Goal: Information Seeking & Learning: Learn about a topic

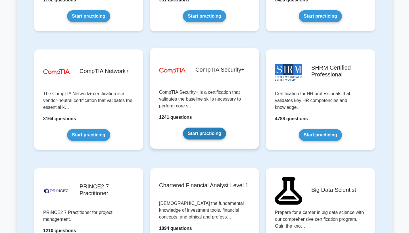
scroll to position [1033, 0]
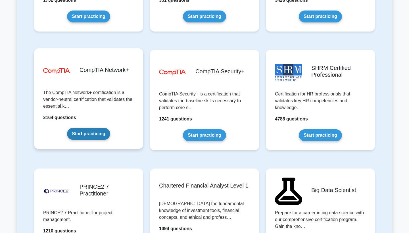
click at [90, 132] on link "Start practicing" at bounding box center [88, 134] width 43 height 12
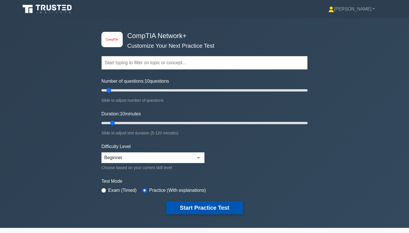
click at [199, 206] on button "Start Practice Test" at bounding box center [204, 207] width 77 height 13
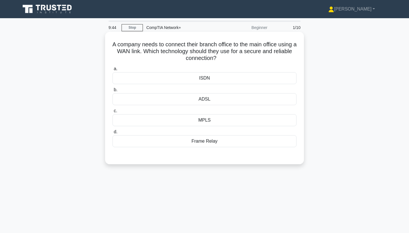
click at [207, 78] on div "ISDN" at bounding box center [205, 78] width 184 height 12
click at [113, 71] on input "a. ISDN" at bounding box center [113, 69] width 0 height 4
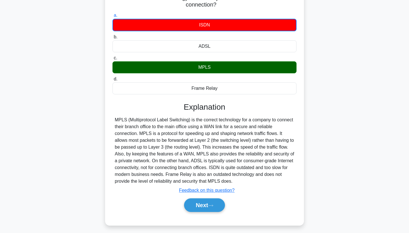
scroll to position [53, 0]
click at [198, 206] on button "Next" at bounding box center [204, 205] width 41 height 14
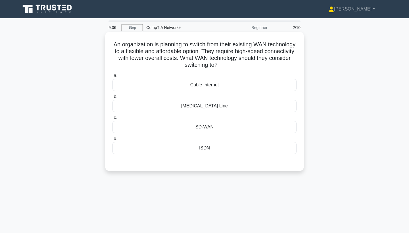
scroll to position [0, 0]
click at [204, 126] on div "SD-WAN" at bounding box center [205, 127] width 184 height 12
click at [113, 120] on input "c. SD-WAN" at bounding box center [113, 118] width 0 height 4
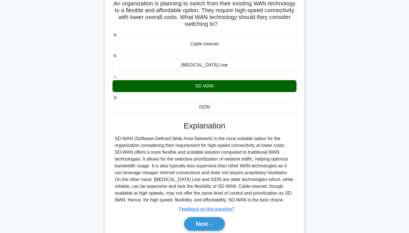
scroll to position [41, 0]
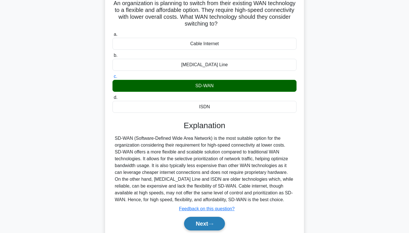
click at [202, 221] on button "Next" at bounding box center [204, 224] width 41 height 14
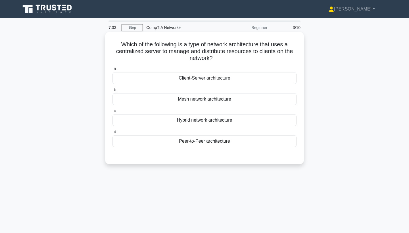
scroll to position [0, 0]
click at [221, 124] on div "Hybrid network architecture" at bounding box center [205, 120] width 184 height 12
click at [113, 113] on input "c. Hybrid network architecture" at bounding box center [113, 111] width 0 height 4
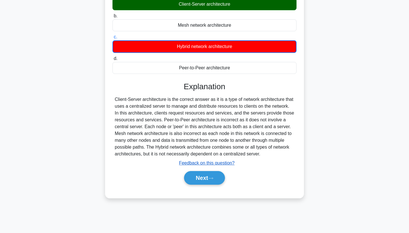
scroll to position [74, 0]
click at [196, 183] on button "Next" at bounding box center [204, 178] width 41 height 14
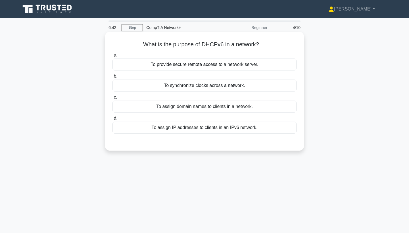
scroll to position [0, 0]
click at [247, 130] on div "To assign IP addresses to clients in an IPv6 network." at bounding box center [205, 128] width 184 height 12
click at [113, 120] on input "d. To assign IP addresses to clients in an IPv6 network." at bounding box center [113, 119] width 0 height 4
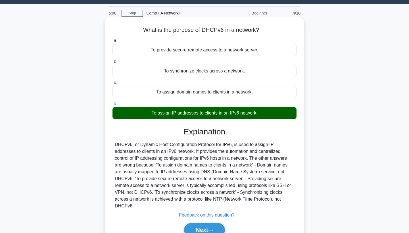
scroll to position [15, 0]
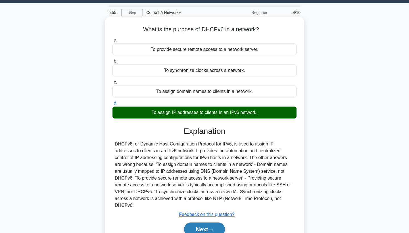
click at [203, 223] on button "Next" at bounding box center [204, 230] width 41 height 14
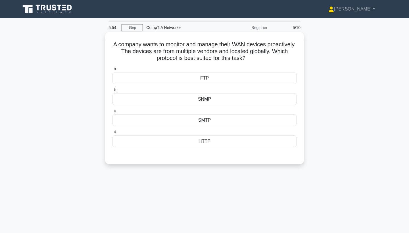
scroll to position [0, 0]
click at [198, 120] on div "SMTP" at bounding box center [205, 120] width 184 height 12
click at [113, 113] on input "c. SMTP" at bounding box center [113, 111] width 0 height 4
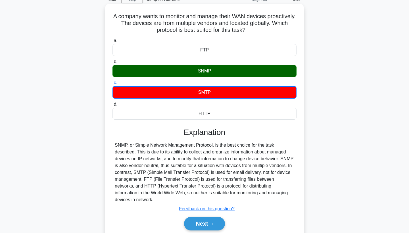
scroll to position [30, 0]
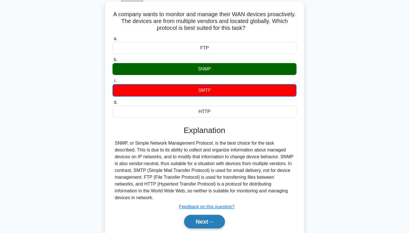
click at [194, 216] on button "Next" at bounding box center [204, 222] width 41 height 14
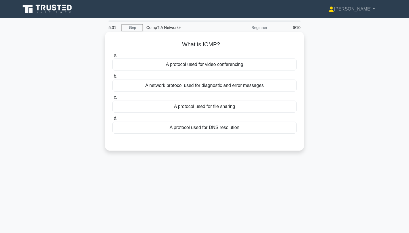
scroll to position [0, 0]
click at [200, 84] on div "A network protocol used for diagnostic and error messages" at bounding box center [205, 86] width 184 height 12
click at [113, 78] on input "b. A network protocol used for diagnostic and error messages" at bounding box center [113, 76] width 0 height 4
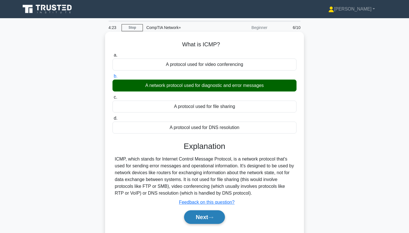
click at [212, 217] on icon at bounding box center [210, 217] width 5 height 3
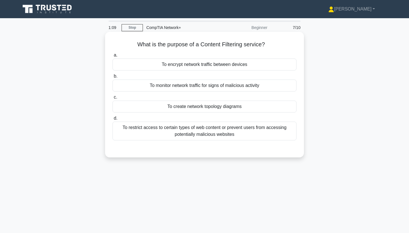
click at [222, 83] on div "To monitor network traffic for signs of malicious activity" at bounding box center [205, 86] width 184 height 12
click at [113, 78] on input "b. To monitor network traffic for signs of malicious activity" at bounding box center [113, 76] width 0 height 4
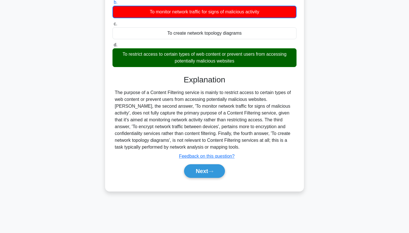
scroll to position [74, 0]
click at [194, 170] on button "Next" at bounding box center [204, 171] width 41 height 14
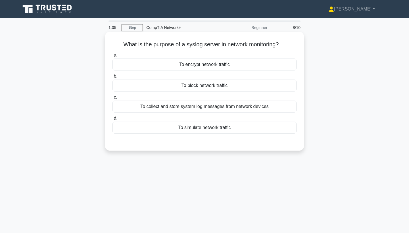
scroll to position [0, 0]
click at [185, 109] on div "To collect and store system log messages from network devices" at bounding box center [205, 107] width 184 height 12
click at [113, 99] on input "c. To collect and store system log messages from network devices" at bounding box center [113, 98] width 0 height 4
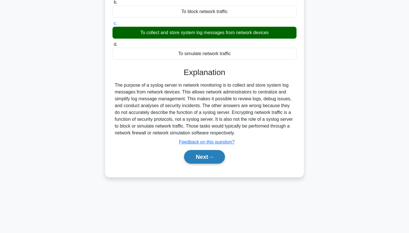
click at [208, 156] on button "Next" at bounding box center [204, 157] width 41 height 14
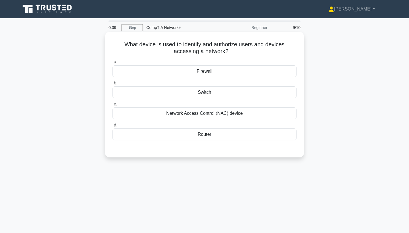
click at [207, 74] on div "Firewall" at bounding box center [205, 71] width 184 height 12
click at [113, 64] on input "a. Firewall" at bounding box center [113, 62] width 0 height 4
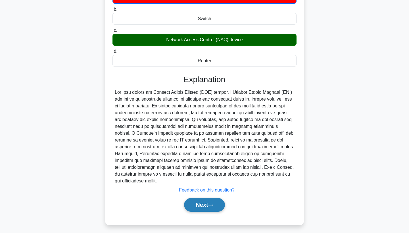
scroll to position [74, 0]
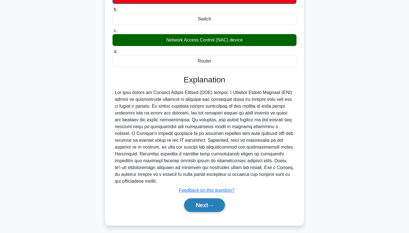
click at [205, 198] on button "Next" at bounding box center [204, 205] width 41 height 14
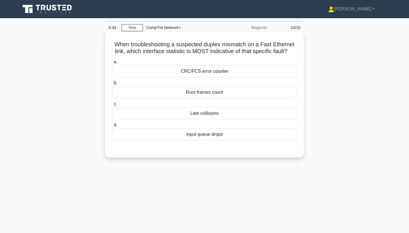
scroll to position [0, 0]
click at [214, 66] on div "CRC/FCS error counter" at bounding box center [205, 71] width 184 height 12
click at [113, 64] on input "a. CRC/FCS error counter" at bounding box center [113, 62] width 0 height 4
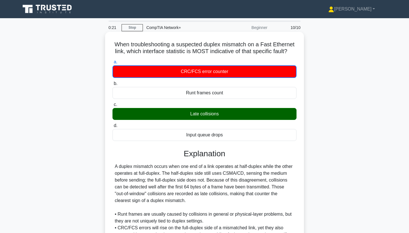
click at [211, 70] on div "CRC/FCS error counter" at bounding box center [205, 71] width 184 height 13
click at [113, 64] on input "a. CRC/FCS error counter" at bounding box center [113, 62] width 0 height 4
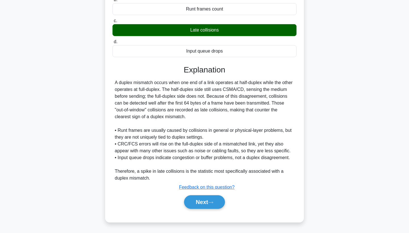
scroll to position [84, 0]
click at [213, 205] on button "Next" at bounding box center [204, 202] width 41 height 14
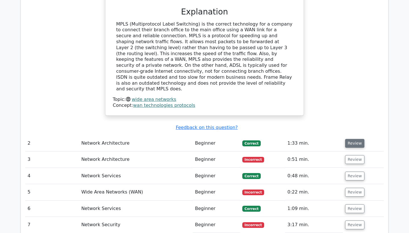
scroll to position [446, 0]
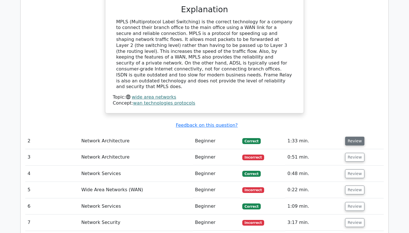
click at [350, 137] on button "Review" at bounding box center [354, 141] width 19 height 9
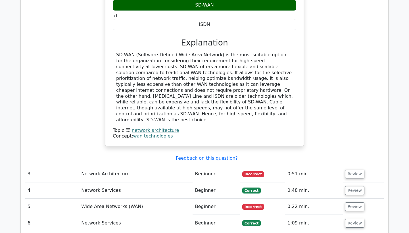
scroll to position [696, 0]
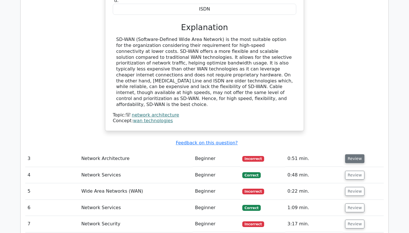
click at [356, 154] on button "Review" at bounding box center [354, 158] width 19 height 9
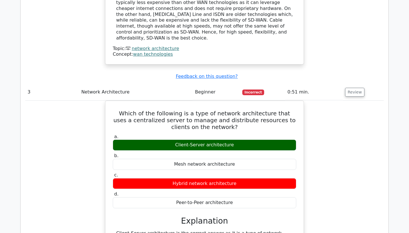
scroll to position [908, 0]
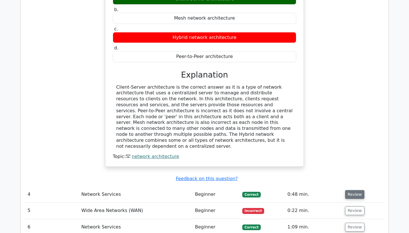
click at [352, 190] on button "Review" at bounding box center [354, 194] width 19 height 9
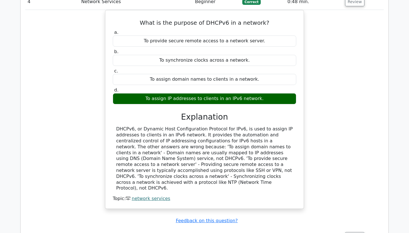
scroll to position [1117, 0]
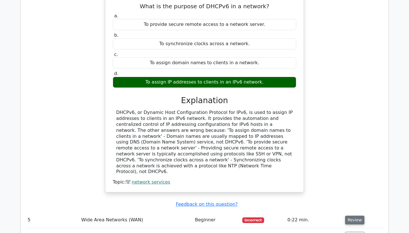
click at [352, 212] on td "Review" at bounding box center [363, 220] width 41 height 16
click at [352, 216] on button "Review" at bounding box center [354, 220] width 19 height 9
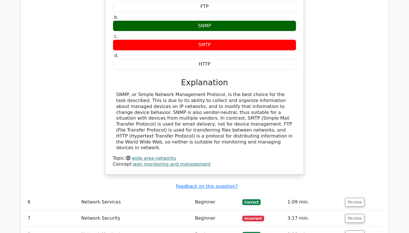
scroll to position [1384, 0]
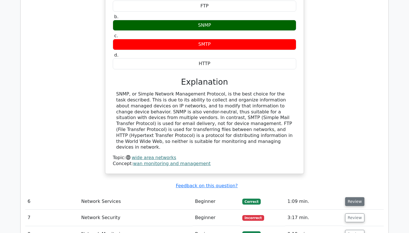
click at [350, 197] on button "Review" at bounding box center [354, 201] width 19 height 9
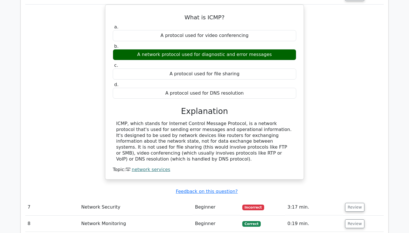
scroll to position [1593, 0]
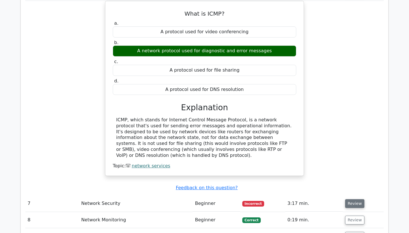
click at [353, 199] on button "Review" at bounding box center [354, 203] width 19 height 9
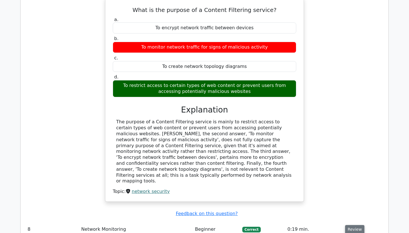
click at [351, 225] on button "Review" at bounding box center [354, 229] width 19 height 9
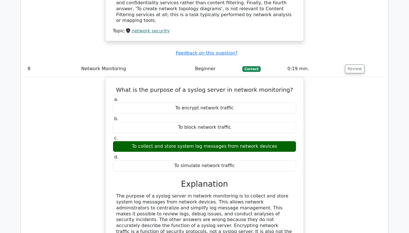
scroll to position [2044, 0]
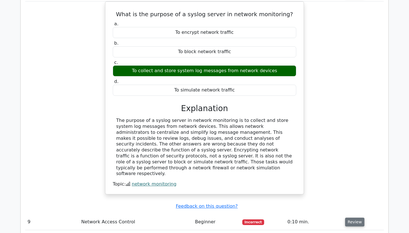
click at [351, 218] on button "Review" at bounding box center [354, 222] width 19 height 9
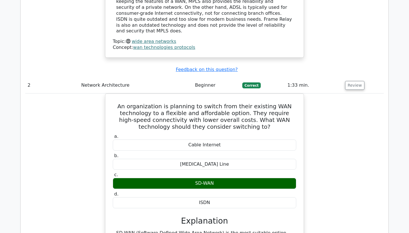
scroll to position [503, 0]
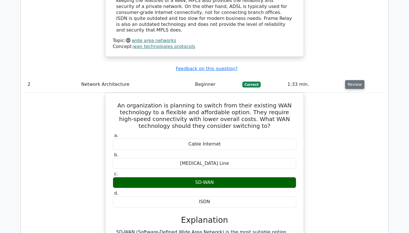
click at [350, 80] on button "Review" at bounding box center [354, 84] width 19 height 9
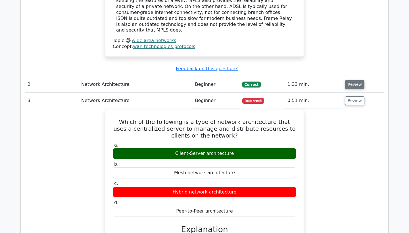
click at [350, 80] on button "Review" at bounding box center [354, 84] width 19 height 9
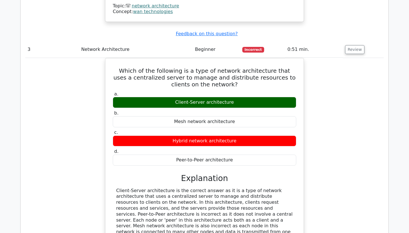
scroll to position [791, 0]
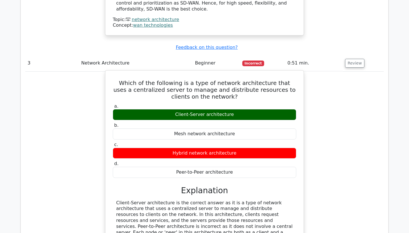
drag, startPoint x: 124, startPoint y: 171, endPoint x: 115, endPoint y: 55, distance: 116.6
click at [115, 73] on div "Which of the following is a type of network architecture that uses a centralize…" at bounding box center [205, 177] width 194 height 208
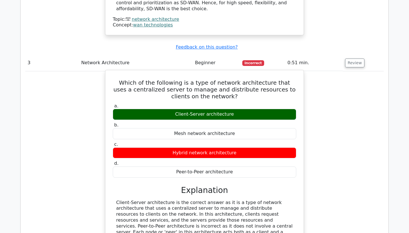
copy div "Which of the following is a type of network architecture that uses a centralize…"
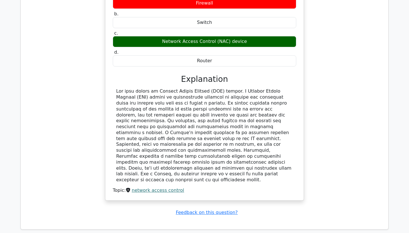
scroll to position [2310, 0]
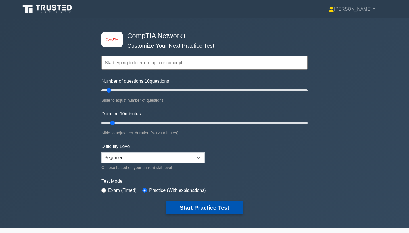
click at [204, 209] on button "Start Practice Test" at bounding box center [204, 207] width 77 height 13
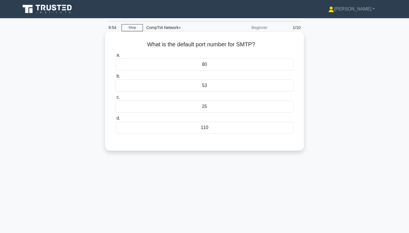
click at [190, 125] on div "110" at bounding box center [204, 128] width 179 height 12
click at [115, 120] on input "d. 110" at bounding box center [115, 119] width 0 height 4
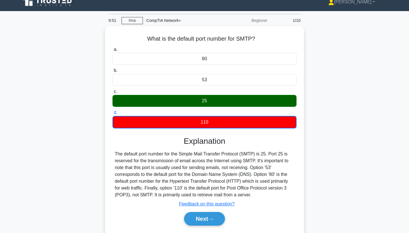
scroll to position [7, 0]
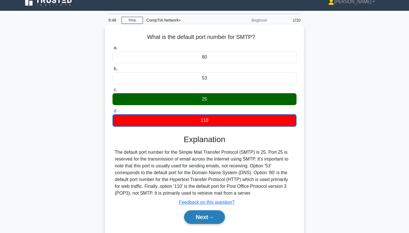
click at [205, 215] on button "Next" at bounding box center [204, 217] width 41 height 14
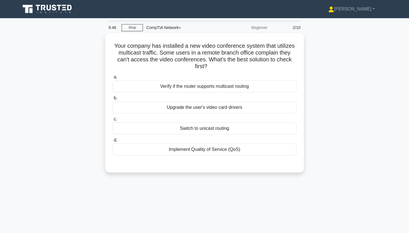
scroll to position [0, 0]
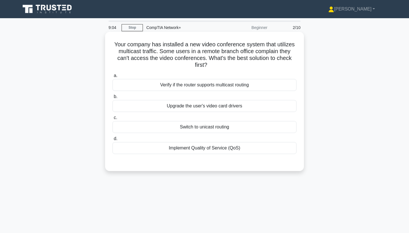
click at [220, 104] on div "Upgrade the user's video card drivers" at bounding box center [205, 106] width 184 height 12
click at [113, 99] on input "b. Upgrade the user's video card drivers" at bounding box center [113, 97] width 0 height 4
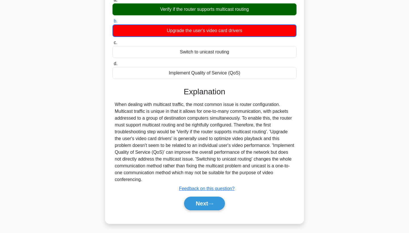
scroll to position [77, 0]
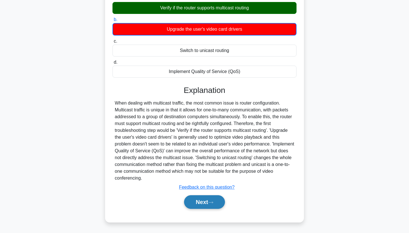
click at [215, 206] on button "Next" at bounding box center [204, 202] width 41 height 14
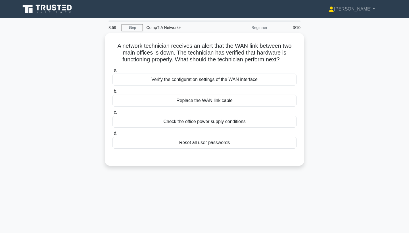
scroll to position [0, 0]
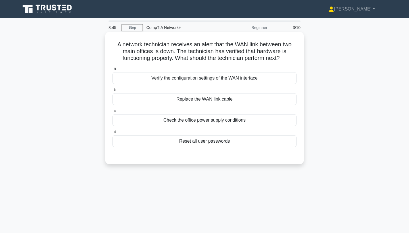
click at [218, 80] on div "Verify the configuration settings of the WAN interface" at bounding box center [205, 78] width 184 height 12
click at [113, 71] on input "a. Verify the configuration settings of the WAN interface" at bounding box center [113, 69] width 0 height 4
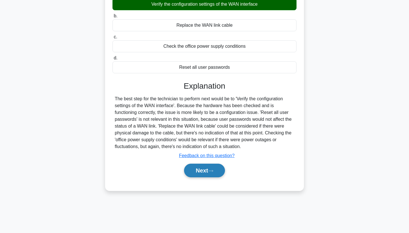
click at [205, 171] on button "Next" at bounding box center [204, 171] width 41 height 14
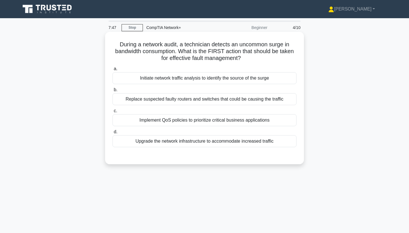
click at [219, 78] on div "Initiate network traffic analysis to identify the source of the surge" at bounding box center [205, 78] width 184 height 12
click at [113, 71] on input "a. Initiate network traffic analysis to identify the source of the surge" at bounding box center [113, 69] width 0 height 4
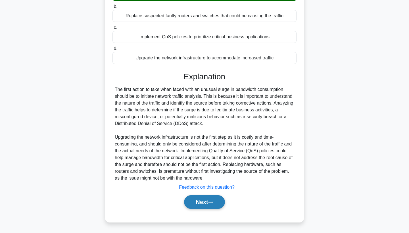
click at [203, 200] on button "Next" at bounding box center [204, 202] width 41 height 14
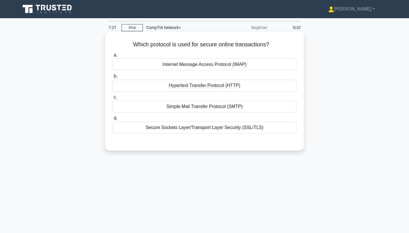
click at [200, 121] on label "d. Secure Sockets Layer/Transport Layer Security (SSL/TLS)" at bounding box center [205, 124] width 184 height 19
click at [113, 120] on input "d. Secure Sockets Layer/Transport Layer Security (SSL/TLS)" at bounding box center [113, 119] width 0 height 4
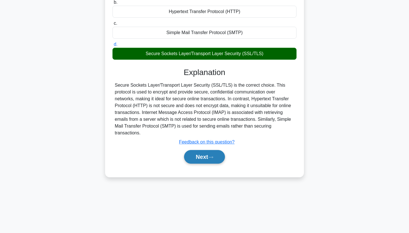
scroll to position [74, 0]
click at [210, 155] on button "Next" at bounding box center [204, 157] width 41 height 14
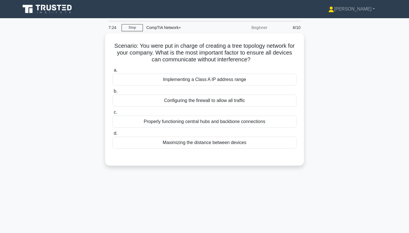
scroll to position [0, 0]
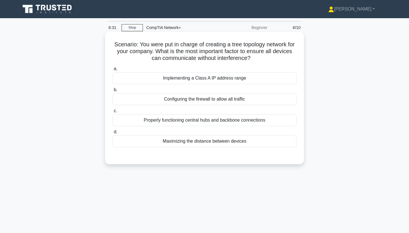
click at [196, 81] on div "Implementing a Class A IP address range" at bounding box center [205, 78] width 184 height 12
click at [113, 71] on input "a. Implementing a Class A IP address range" at bounding box center [113, 69] width 0 height 4
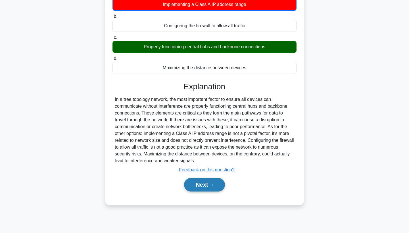
click at [202, 187] on button "Next" at bounding box center [204, 185] width 41 height 14
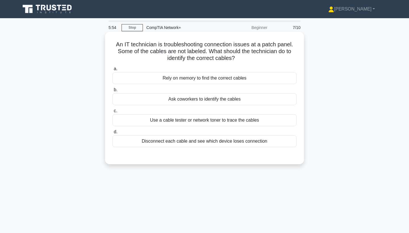
click at [257, 123] on div "Use a cable tester or network toner to trace the cables" at bounding box center [205, 120] width 184 height 12
click at [113, 113] on input "c. Use a cable tester or network toner to trace the cables" at bounding box center [113, 111] width 0 height 4
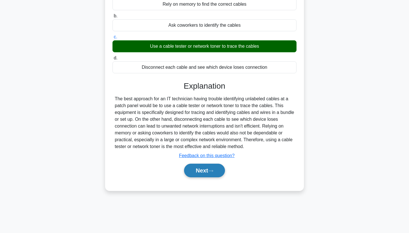
scroll to position [74, 0]
click at [200, 167] on button "Next" at bounding box center [204, 171] width 41 height 14
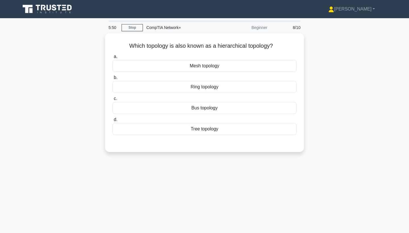
scroll to position [0, 0]
click at [208, 127] on div "Tree topology" at bounding box center [205, 128] width 184 height 12
click at [113, 120] on input "d. Tree topology" at bounding box center [113, 119] width 0 height 4
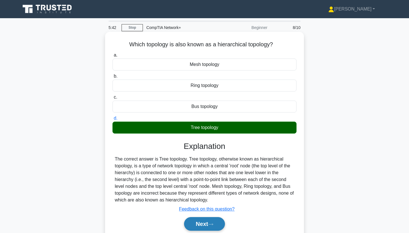
click at [203, 223] on button "Next" at bounding box center [204, 224] width 41 height 14
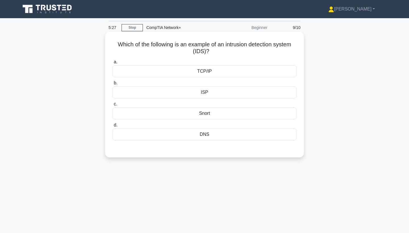
click at [209, 92] on div "ISP" at bounding box center [205, 92] width 184 height 12
click at [113, 85] on input "b. ISP" at bounding box center [113, 83] width 0 height 4
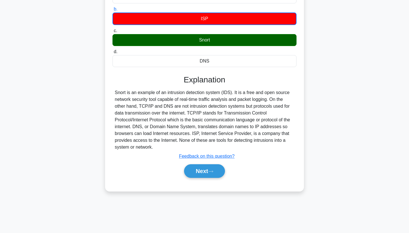
scroll to position [74, 0]
click at [213, 170] on icon at bounding box center [210, 171] width 5 height 3
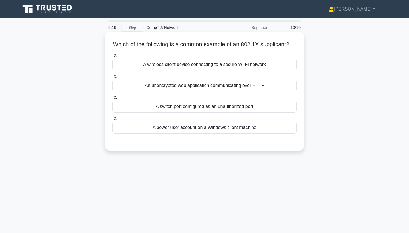
scroll to position [0, 0]
click at [170, 109] on div "A switch port configured as an unauthorized port" at bounding box center [205, 107] width 184 height 12
click at [113, 99] on input "c. A switch port configured as an unauthorized port" at bounding box center [113, 98] width 0 height 4
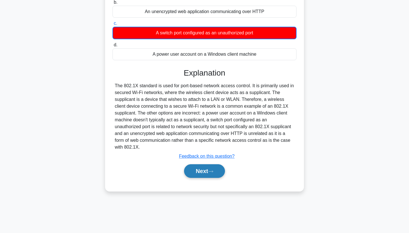
scroll to position [74, 0]
click at [212, 171] on icon at bounding box center [210, 171] width 5 height 3
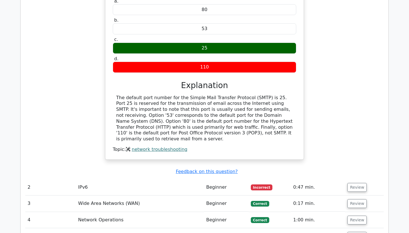
scroll to position [388, 0]
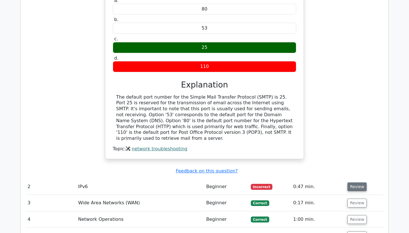
click at [362, 182] on button "Review" at bounding box center [357, 186] width 19 height 9
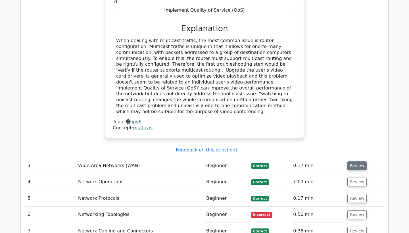
scroll to position [683, 0]
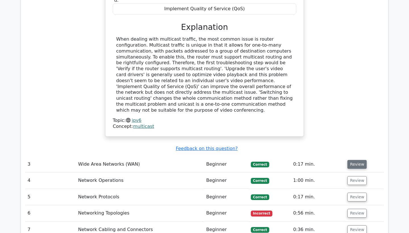
click at [355, 156] on td "Review" at bounding box center [364, 164] width 39 height 16
click at [356, 160] on button "Review" at bounding box center [357, 164] width 19 height 9
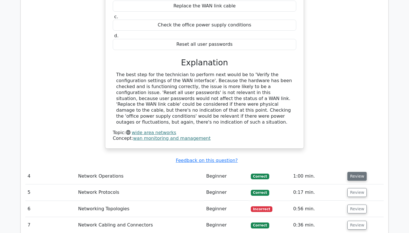
click at [356, 172] on button "Review" at bounding box center [357, 176] width 19 height 9
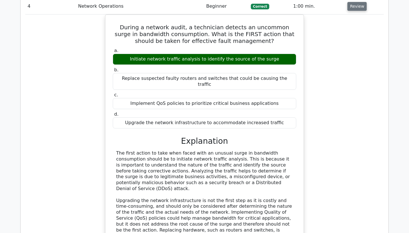
scroll to position [1147, 0]
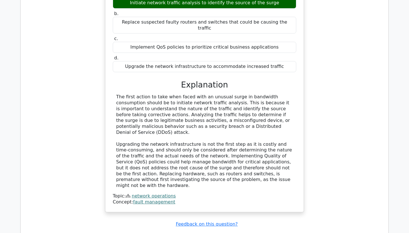
drag, startPoint x: 357, startPoint y: 174, endPoint x: 353, endPoint y: 169, distance: 6.2
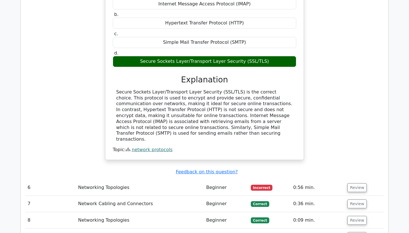
scroll to position [1429, 0]
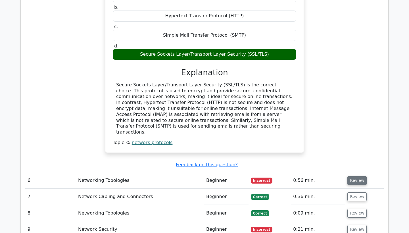
click at [351, 176] on button "Review" at bounding box center [357, 180] width 19 height 9
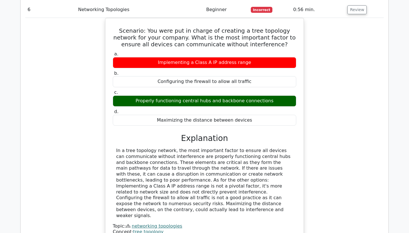
scroll to position [1644, 0]
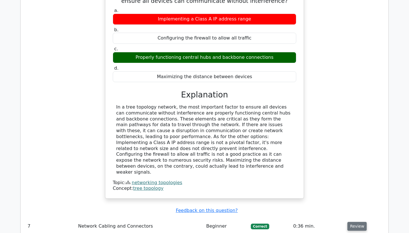
click at [352, 222] on button "Review" at bounding box center [357, 226] width 19 height 9
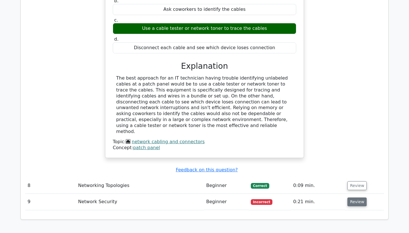
scroll to position [1932, 0]
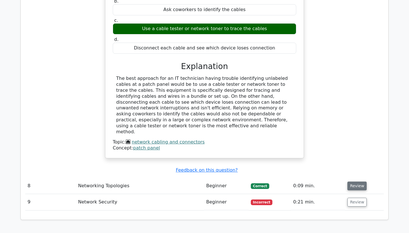
click at [350, 182] on button "Review" at bounding box center [357, 186] width 19 height 9
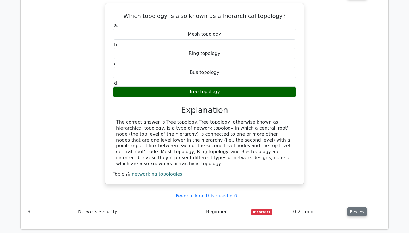
scroll to position [2123, 0]
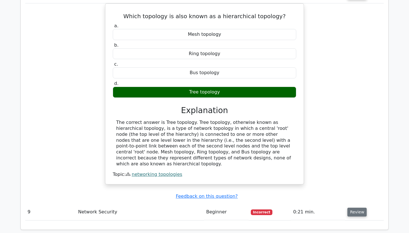
click at [355, 208] on button "Review" at bounding box center [357, 212] width 19 height 9
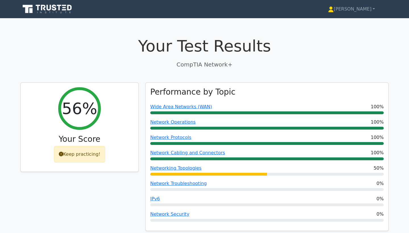
scroll to position [0, 0]
click at [334, 11] on icon at bounding box center [331, 10] width 6 height 6
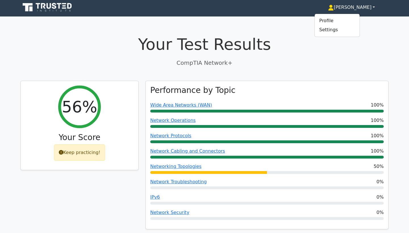
scroll to position [5, 0]
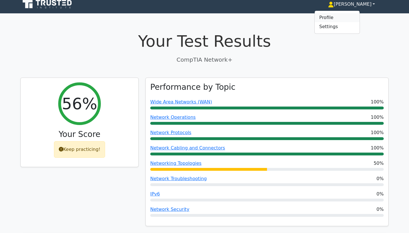
click at [356, 14] on link "Profile" at bounding box center [337, 17] width 45 height 9
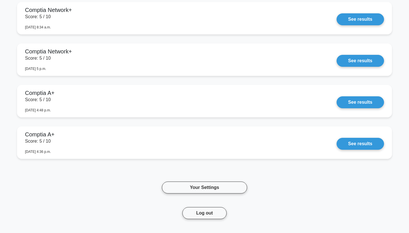
scroll to position [461, 0]
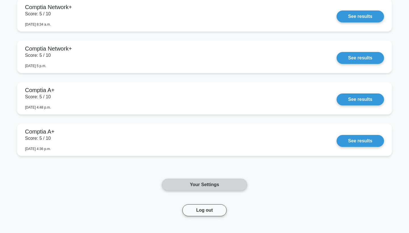
click at [192, 185] on link "Your Settings" at bounding box center [204, 185] width 85 height 12
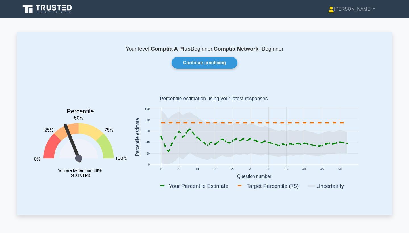
scroll to position [0, 0]
click at [44, 9] on icon at bounding box center [43, 8] width 5 height 6
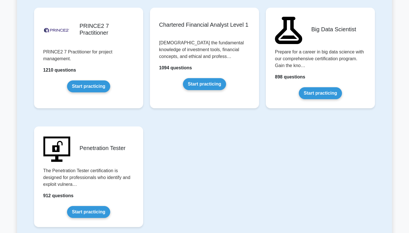
scroll to position [1211, 0]
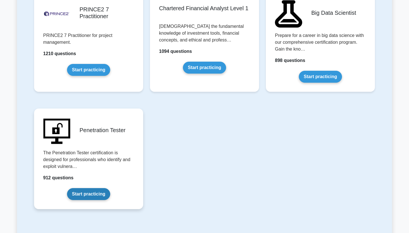
click at [91, 195] on link "Start practicing" at bounding box center [88, 194] width 43 height 12
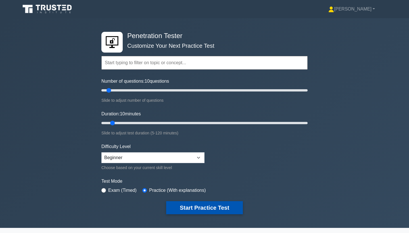
click at [197, 205] on button "Start Practice Test" at bounding box center [204, 207] width 77 height 13
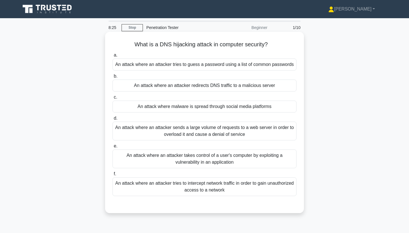
click at [267, 59] on div "An attack where an attacker tries to guess a password using a list of common pa…" at bounding box center [205, 65] width 184 height 12
click at [113, 57] on input "a. An attack where an attacker tries to guess a password using a list of common…" at bounding box center [113, 55] width 0 height 4
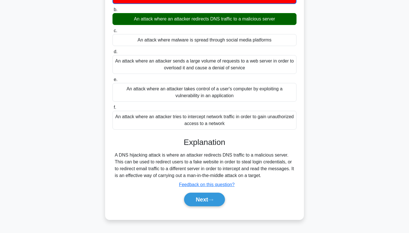
scroll to position [74, 0]
click at [206, 193] on button "Next" at bounding box center [204, 200] width 41 height 14
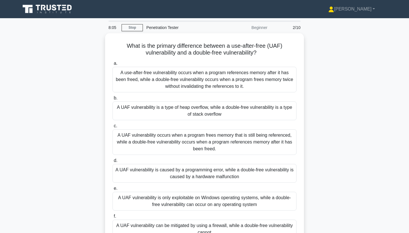
scroll to position [0, 0]
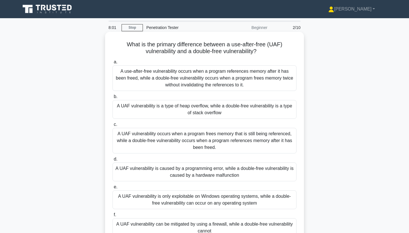
click at [223, 71] on div "A use-after-free vulnerability occurs when a program references memory after it…" at bounding box center [205, 78] width 184 height 26
click at [113, 64] on input "a. A use-after-free vulnerability occurs when a program references memory after…" at bounding box center [113, 62] width 0 height 4
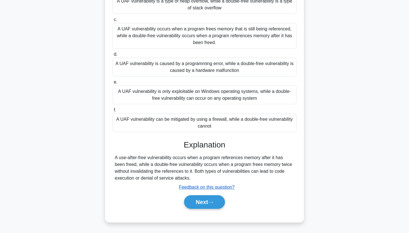
scroll to position [105, 0]
click at [215, 200] on button "Next" at bounding box center [204, 202] width 41 height 14
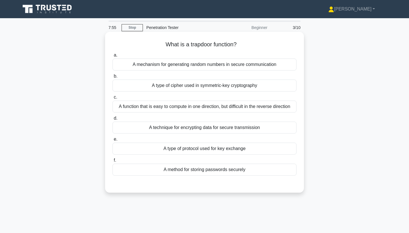
scroll to position [0, 0]
click at [237, 66] on div "A mechanism for generating random numbers in secure communication" at bounding box center [205, 65] width 184 height 12
click at [113, 57] on input "a. A mechanism for generating random numbers in secure communication" at bounding box center [113, 55] width 0 height 4
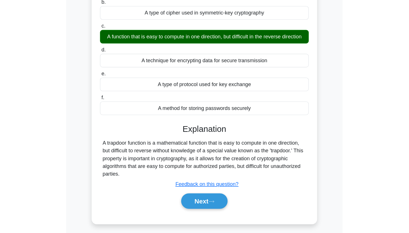
scroll to position [72, 0]
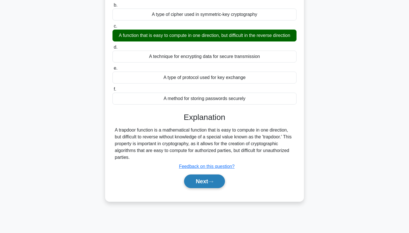
click at [200, 179] on button "Next" at bounding box center [204, 182] width 41 height 14
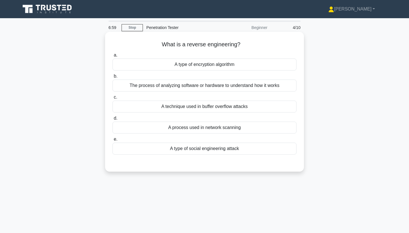
scroll to position [0, 0]
click at [273, 86] on div "The process of analyzing software or hardware to understand how it works" at bounding box center [205, 86] width 184 height 12
click at [113, 78] on input "b. The process of analyzing software or hardware to understand how it works" at bounding box center [113, 76] width 0 height 4
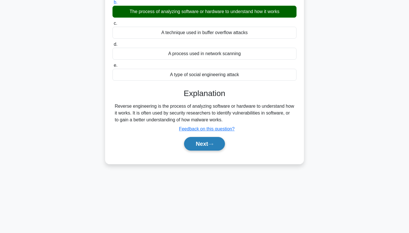
click at [197, 144] on button "Next" at bounding box center [204, 144] width 41 height 14
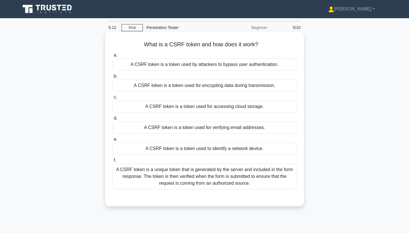
click at [202, 70] on div "A CSRF token is a token used by attackers to bypass user authentication." at bounding box center [205, 65] width 184 height 12
click at [113, 57] on input "a. A CSRF token is a token used by attackers to bypass user authentication." at bounding box center [113, 55] width 0 height 4
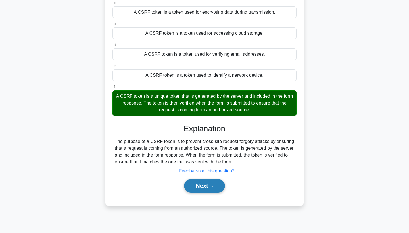
scroll to position [74, 0]
click at [219, 182] on button "Next" at bounding box center [204, 186] width 41 height 14
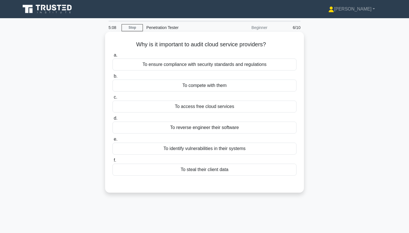
scroll to position [0, 0]
click at [229, 67] on div "To ensure compliance with security standards and regulations" at bounding box center [205, 65] width 184 height 12
click at [113, 57] on input "a. To ensure compliance with security standards and regulations" at bounding box center [113, 55] width 0 height 4
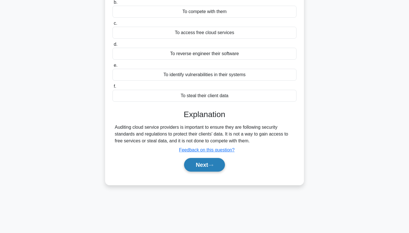
scroll to position [74, 0]
click at [208, 165] on button "Next" at bounding box center [204, 165] width 41 height 14
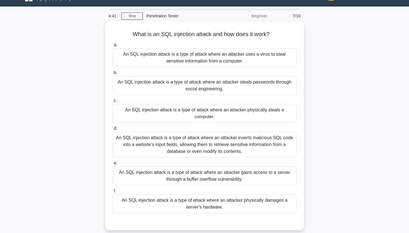
scroll to position [18, 0]
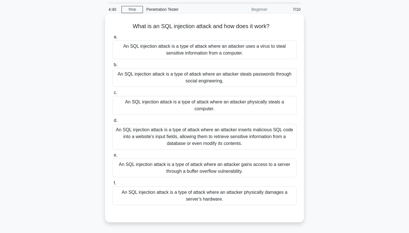
click at [211, 132] on div "An SQL injection attack is a type of attack where an attacker inserts malicious…" at bounding box center [205, 137] width 184 height 26
click at [113, 123] on input "d. An SQL injection attack is a type of attack where an attacker inserts malici…" at bounding box center [113, 121] width 0 height 4
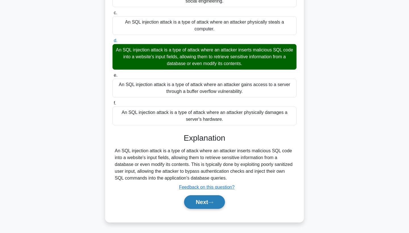
click at [217, 201] on button "Next" at bounding box center [204, 202] width 41 height 14
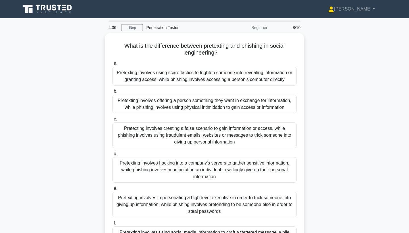
scroll to position [0, 0]
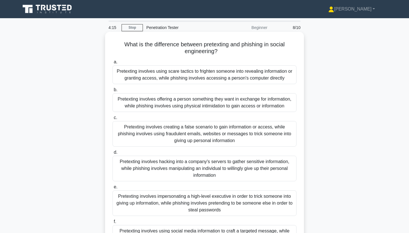
click at [159, 135] on div "Pretexting involves creating a false scenario to gain information or access, wh…" at bounding box center [205, 134] width 184 height 26
click at [113, 120] on input "c. Pretexting involves creating a false scenario to gain information or access,…" at bounding box center [113, 118] width 0 height 4
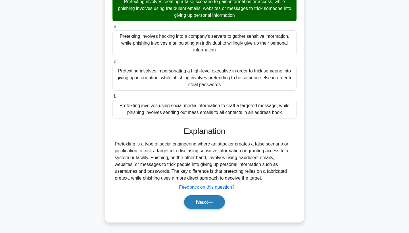
click at [218, 201] on button "Next" at bounding box center [204, 202] width 41 height 14
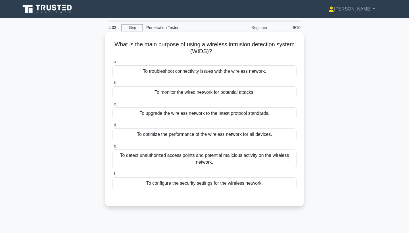
click at [215, 159] on div "To detect unauthorized access points and potential malicious activity on the wi…" at bounding box center [205, 159] width 184 height 19
click at [113, 148] on input "e. To detect unauthorized access points and potential malicious activity on the…" at bounding box center [113, 146] width 0 height 4
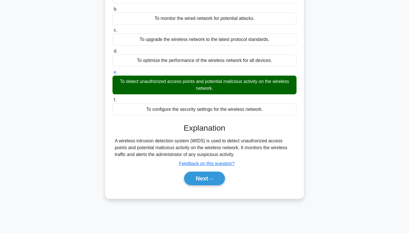
scroll to position [74, 0]
click at [204, 179] on button "Next" at bounding box center [204, 179] width 41 height 14
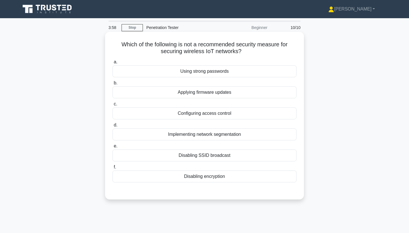
scroll to position [0, 0]
click at [196, 152] on div "Disabling SSID broadcast" at bounding box center [205, 156] width 184 height 12
click at [113, 148] on input "e. Disabling SSID broadcast" at bounding box center [113, 146] width 0 height 4
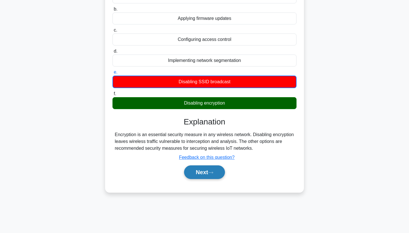
scroll to position [74, 0]
click at [194, 173] on button "Next" at bounding box center [204, 172] width 41 height 14
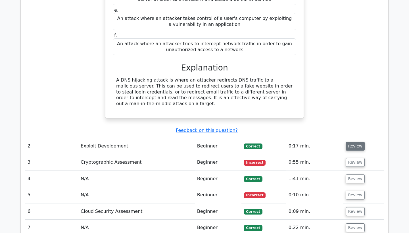
scroll to position [421, 0]
drag, startPoint x: 352, startPoint y: 140, endPoint x: 358, endPoint y: 149, distance: 10.7
click at [352, 142] on button "Review" at bounding box center [355, 146] width 19 height 9
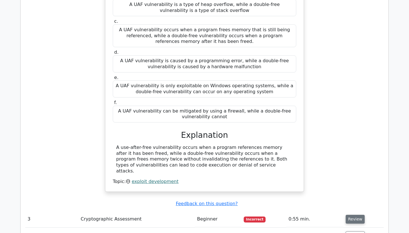
scroll to position [668, 0]
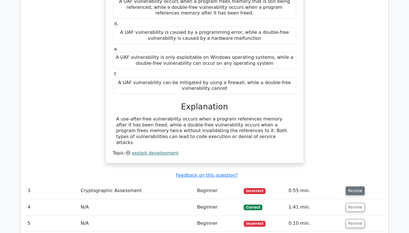
click at [354, 186] on button "Review" at bounding box center [355, 190] width 19 height 9
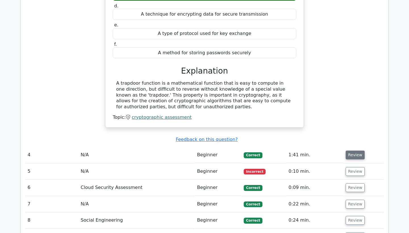
scroll to position [965, 0]
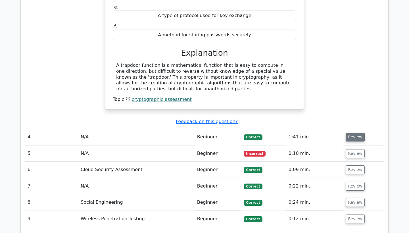
click at [352, 133] on button "Review" at bounding box center [355, 137] width 19 height 9
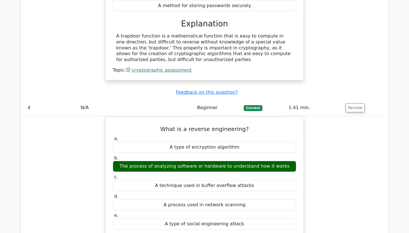
scroll to position [1109, 0]
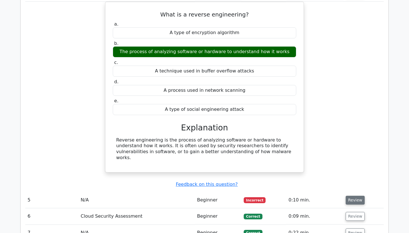
click at [351, 196] on button "Review" at bounding box center [355, 200] width 19 height 9
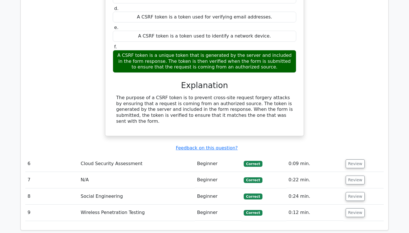
scroll to position [1388, 0]
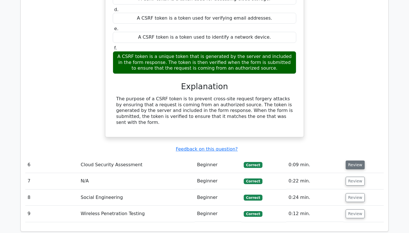
click at [353, 161] on button "Review" at bounding box center [355, 165] width 19 height 9
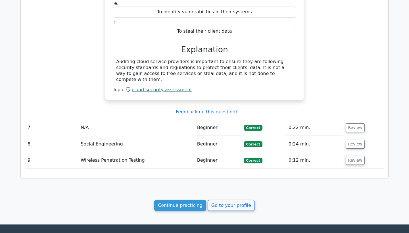
scroll to position [1659, 0]
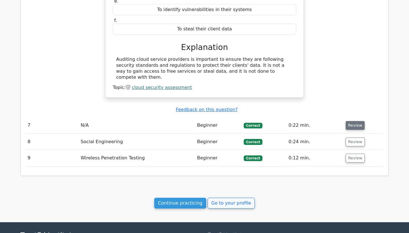
click at [353, 121] on button "Review" at bounding box center [355, 125] width 19 height 9
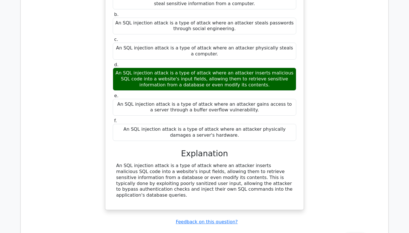
scroll to position [1832, 0]
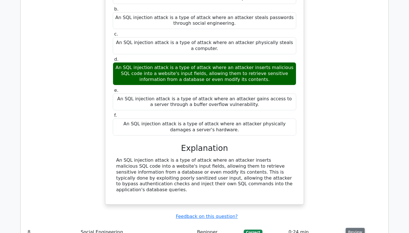
click at [350, 228] on button "Review" at bounding box center [355, 232] width 19 height 9
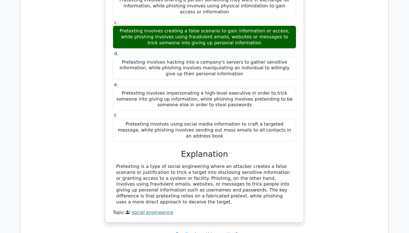
scroll to position [2185, 0]
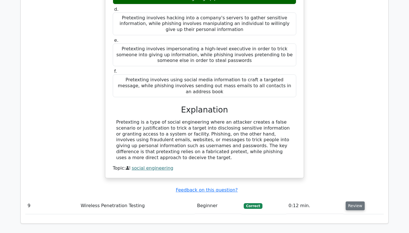
click at [351, 202] on button "Review" at bounding box center [355, 206] width 19 height 9
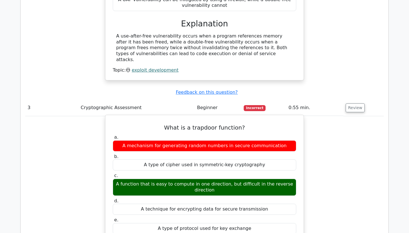
scroll to position [731, 0]
